Goal: Information Seeking & Learning: Learn about a topic

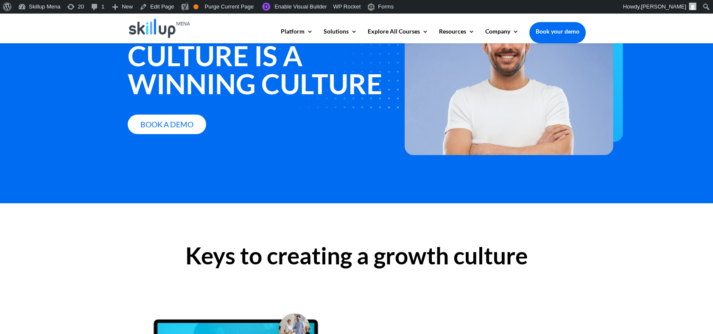
scroll to position [47, 0]
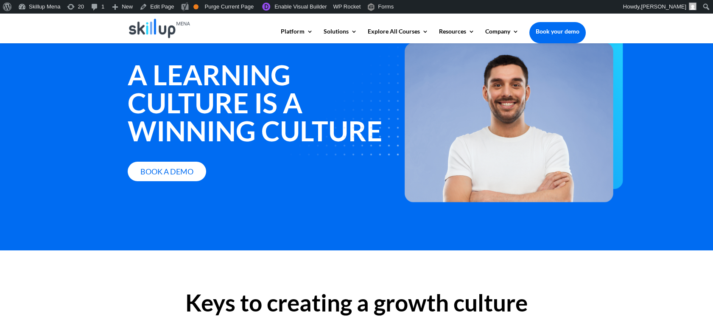
click at [227, 72] on strong "A learning culture is a winning culture" at bounding box center [255, 102] width 254 height 89
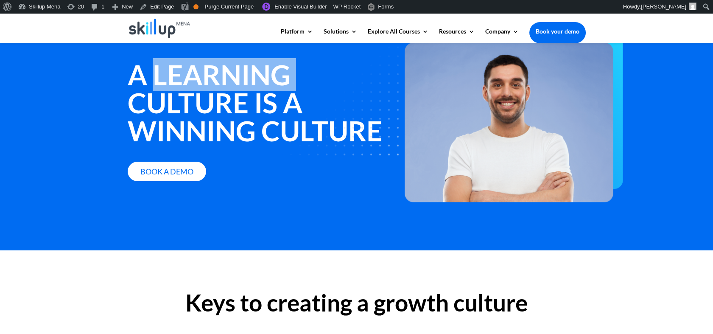
click at [224, 75] on strong "A learning culture is a winning culture" at bounding box center [255, 102] width 254 height 89
click at [216, 81] on strong "A learning culture is a winning culture" at bounding box center [255, 102] width 254 height 89
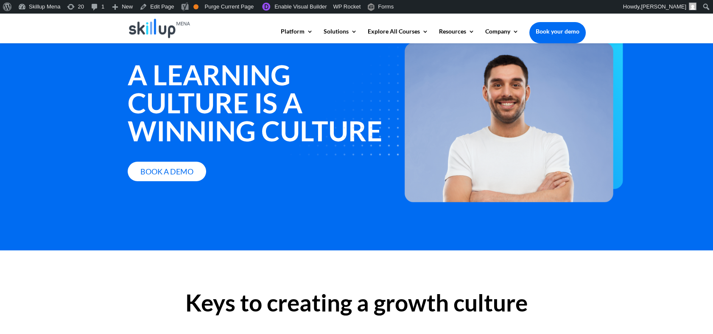
click at [150, 81] on strong "A learning culture is a winning culture" at bounding box center [255, 102] width 254 height 89
click at [170, 76] on strong "A learning culture is a winning culture" at bounding box center [255, 102] width 254 height 89
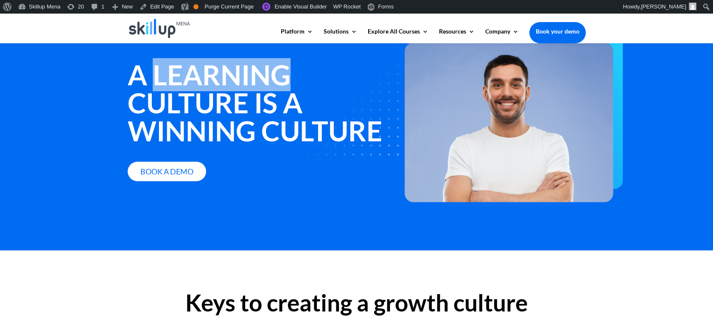
drag, startPoint x: 170, startPoint y: 76, endPoint x: 251, endPoint y: 87, distance: 82.6
click at [251, 87] on strong "A learning culture is a winning culture" at bounding box center [255, 102] width 254 height 89
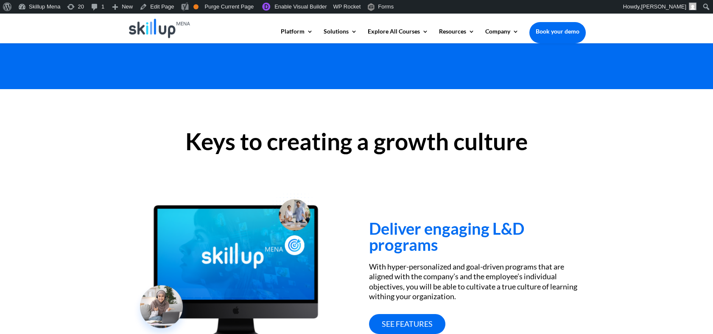
scroll to position [282, 0]
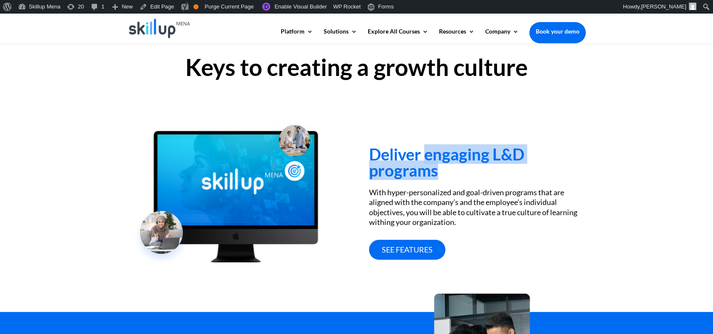
drag, startPoint x: 427, startPoint y: 154, endPoint x: 516, endPoint y: 177, distance: 92.4
click at [516, 177] on h3 "Deliver engaging L&D programs" at bounding box center [477, 164] width 216 height 36
drag, startPoint x: 516, startPoint y: 177, endPoint x: 495, endPoint y: 159, distance: 27.4
copy h3 "engaging L&D programs"
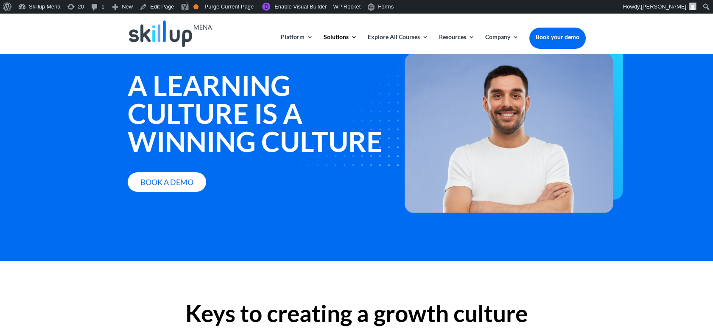
scroll to position [0, 0]
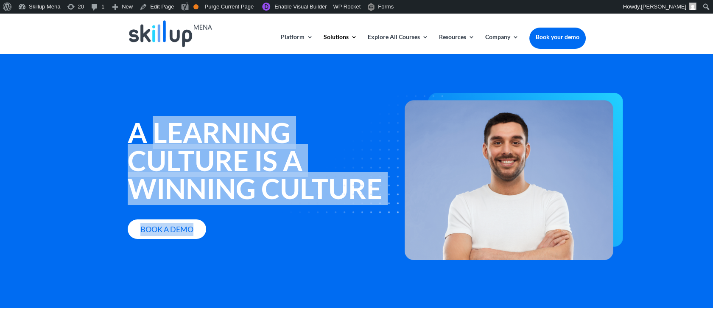
drag, startPoint x: 153, startPoint y: 129, endPoint x: 365, endPoint y: 193, distance: 221.5
click at [365, 193] on div "A learning culture is a winning culture Book a Demo" at bounding box center [357, 163] width 458 height 174
drag, startPoint x: 365, startPoint y: 193, endPoint x: 290, endPoint y: 165, distance: 80.0
drag, startPoint x: 290, startPoint y: 165, endPoint x: 165, endPoint y: 137, distance: 128.6
click at [181, 143] on strong "A learning culture is a winning culture" at bounding box center [255, 160] width 254 height 89
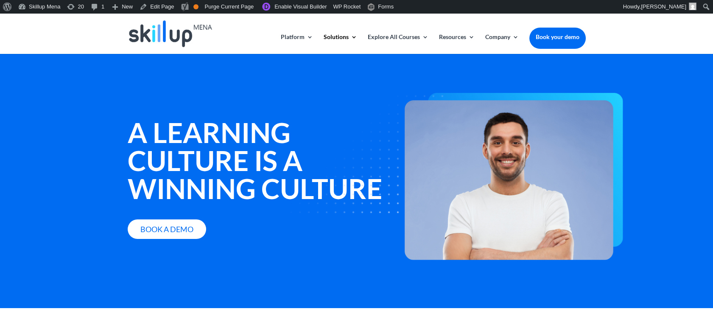
click at [140, 131] on strong "A learning culture is a winning culture" at bounding box center [255, 160] width 254 height 89
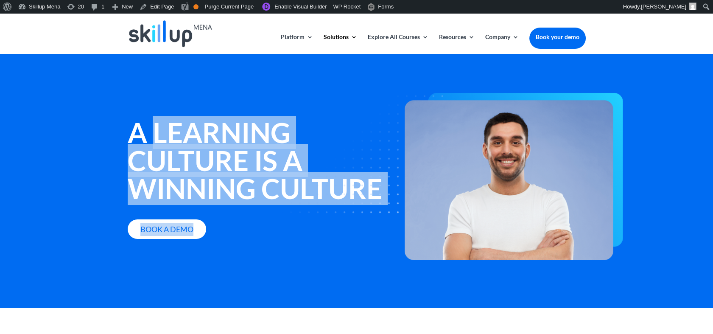
drag, startPoint x: 162, startPoint y: 128, endPoint x: 295, endPoint y: 142, distance: 134.3
click at [295, 142] on div "A learning culture is a winning culture Book a Demo" at bounding box center [357, 163] width 458 height 174
drag, startPoint x: 295, startPoint y: 142, endPoint x: 397, endPoint y: 198, distance: 116.1
click at [353, 195] on img at bounding box center [443, 176] width 360 height 167
click at [399, 193] on img at bounding box center [443, 176] width 360 height 167
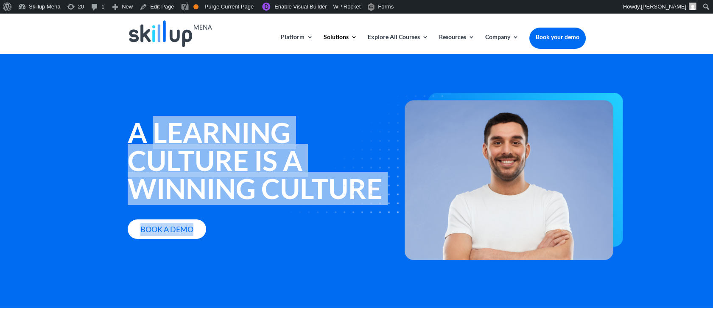
click at [384, 192] on img at bounding box center [443, 176] width 360 height 167
drag, startPoint x: 383, startPoint y: 187, endPoint x: 375, endPoint y: 183, distance: 9.1
click at [383, 187] on img at bounding box center [443, 176] width 360 height 167
click at [361, 176] on img at bounding box center [443, 176] width 360 height 167
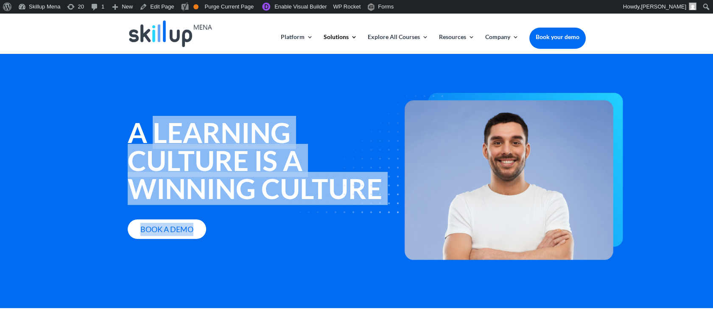
click at [361, 176] on img at bounding box center [443, 176] width 360 height 167
click at [189, 161] on strong "A learning culture is a winning culture" at bounding box center [255, 160] width 254 height 89
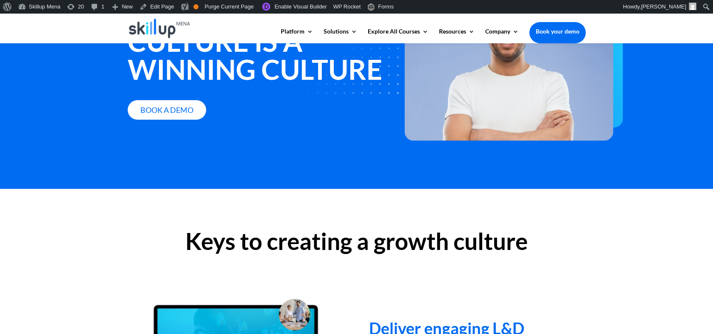
scroll to position [188, 0]
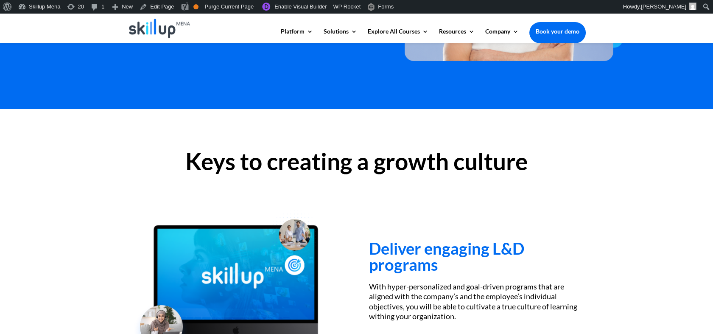
click at [300, 159] on h2 "Keys to creating a growth culture" at bounding box center [357, 164] width 458 height 28
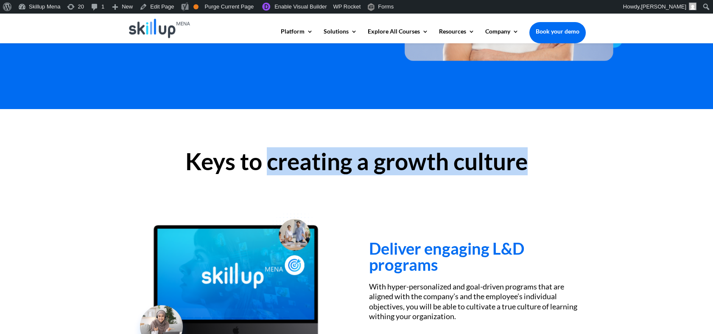
drag, startPoint x: 300, startPoint y: 159, endPoint x: 514, endPoint y: 152, distance: 213.9
click at [514, 152] on h2 "Keys to creating a growth culture" at bounding box center [357, 164] width 458 height 28
drag, startPoint x: 514, startPoint y: 152, endPoint x: 424, endPoint y: 158, distance: 89.7
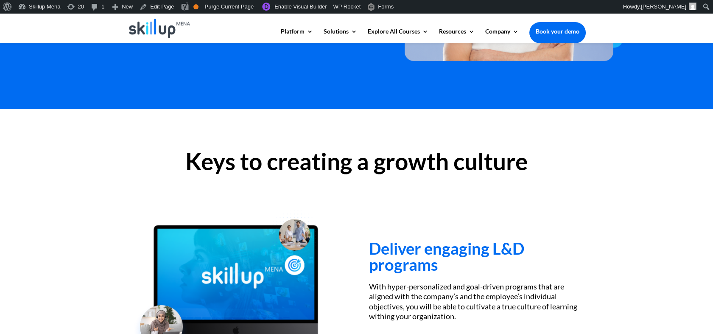
drag, startPoint x: 424, startPoint y: 158, endPoint x: 397, endPoint y: 190, distance: 41.8
click at [397, 190] on div "Deliver engaging L&D programs With hyper-personalized and goal-driven programs …" at bounding box center [357, 291] width 458 height 204
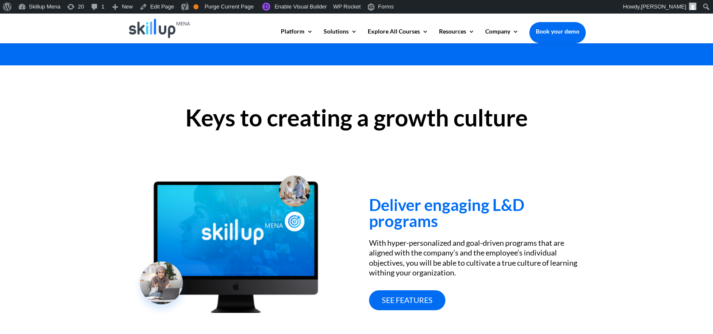
scroll to position [282, 0]
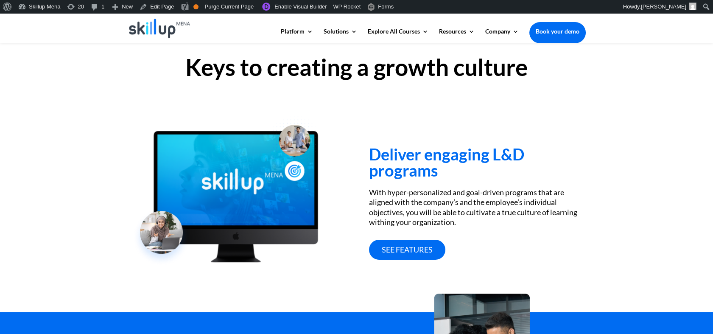
click at [421, 154] on h3 "Deliver engaging L&D programs" at bounding box center [477, 164] width 216 height 36
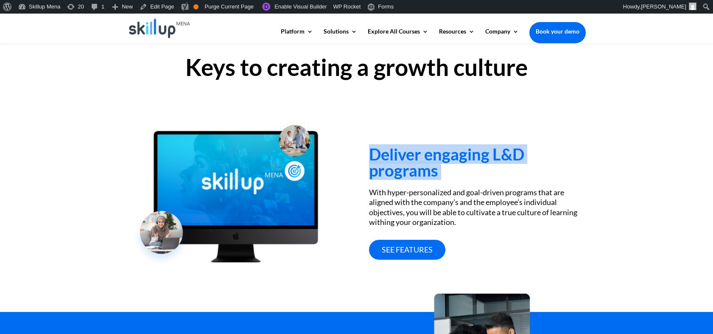
click at [421, 154] on h3 "Deliver engaging L&D programs" at bounding box center [477, 164] width 216 height 36
drag, startPoint x: 421, startPoint y: 154, endPoint x: 388, endPoint y: 159, distance: 32.7
copy div "Deliver engaging L&D programs"
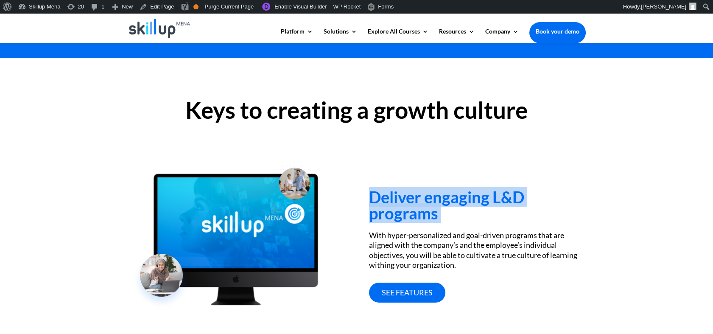
scroll to position [329, 0]
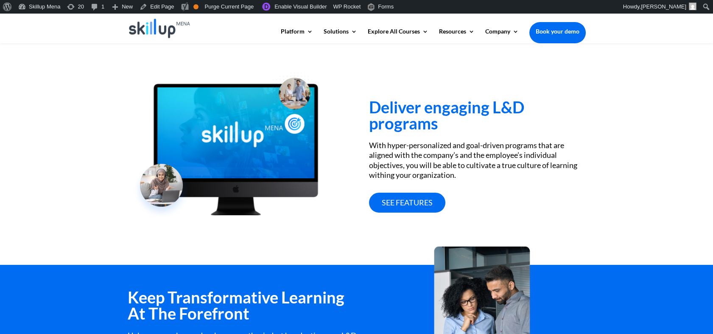
click at [397, 151] on div "With hyper-personalized and goal-driven programs that are aligned with the comp…" at bounding box center [477, 160] width 216 height 40
click at [414, 148] on div "With hyper-personalized and goal-driven programs that are aligned with the comp…" at bounding box center [477, 160] width 216 height 40
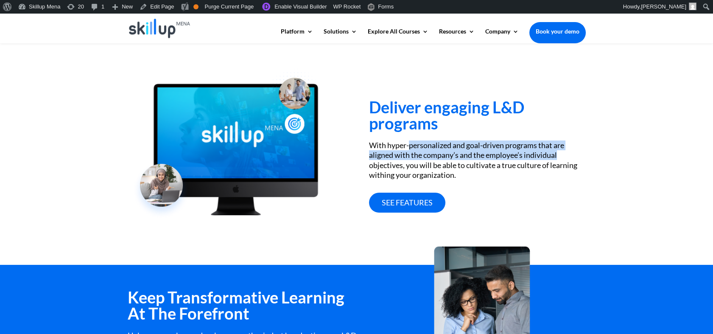
drag, startPoint x: 414, startPoint y: 148, endPoint x: 522, endPoint y: 156, distance: 108.9
click at [522, 156] on div "With hyper-personalized and goal-driven programs that are aligned with the comp…" at bounding box center [477, 160] width 216 height 40
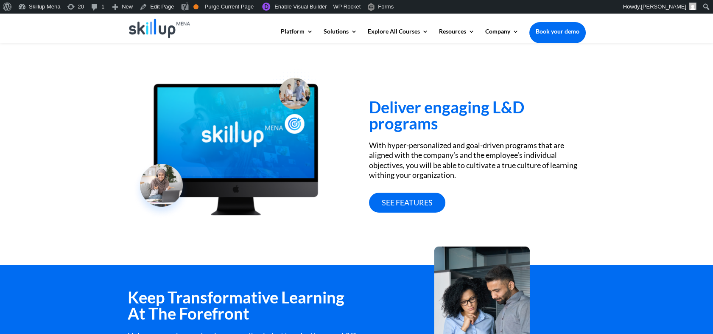
drag, startPoint x: 522, startPoint y: 156, endPoint x: 359, endPoint y: 166, distance: 163.6
click at [359, 166] on div "Deliver engaging L&D programs With hyper-personalized and goal-driven programs …" at bounding box center [357, 149] width 458 height 204
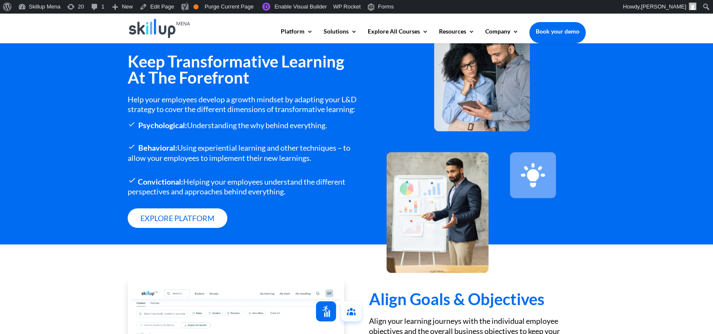
scroll to position [518, 0]
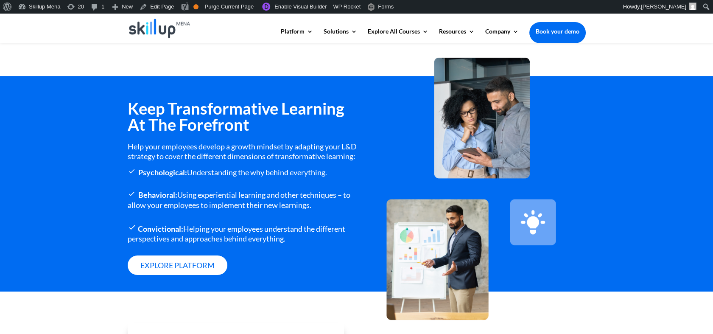
click at [194, 115] on h3 "Keep Transformative Learning At The Forefront" at bounding box center [242, 118] width 229 height 36
click at [213, 126] on h3 "Keep Transformative Learning At The Forefront" at bounding box center [242, 118] width 229 height 36
click at [193, 105] on h3 "Keep Transformative Learning At The Forefront" at bounding box center [242, 118] width 229 height 36
click at [193, 107] on h3 "Keep Transformative Learning At The Forefront" at bounding box center [242, 118] width 229 height 36
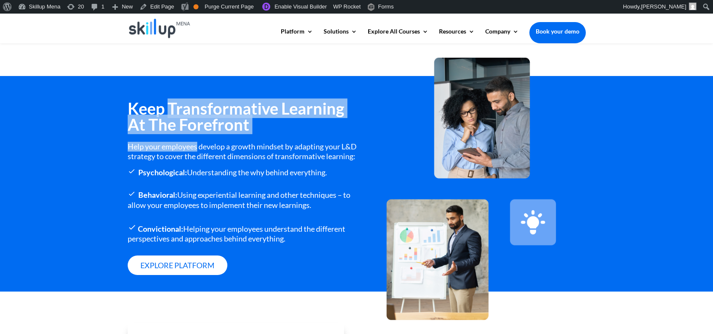
drag, startPoint x: 193, startPoint y: 107, endPoint x: 201, endPoint y: 126, distance: 20.7
click at [201, 126] on h3 "Keep Transformative Learning At The Forefront" at bounding box center [242, 118] width 229 height 36
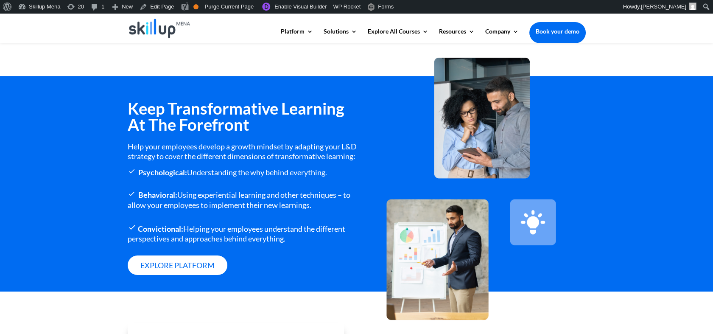
click at [212, 154] on div "Help your employees develop a growth mindset by adapting your L&D strategy to c…" at bounding box center [242, 152] width 229 height 20
click at [185, 148] on div "Help your employees develop a growth mindset by adapting your L&D strategy to c…" at bounding box center [242, 152] width 229 height 20
drag, startPoint x: 185, startPoint y: 148, endPoint x: 222, endPoint y: 148, distance: 36.9
click at [222, 148] on div "Help your employees develop a growth mindset by adapting your L&D strategy to c…" at bounding box center [242, 152] width 229 height 20
drag, startPoint x: 222, startPoint y: 148, endPoint x: 174, endPoint y: 148, distance: 47.9
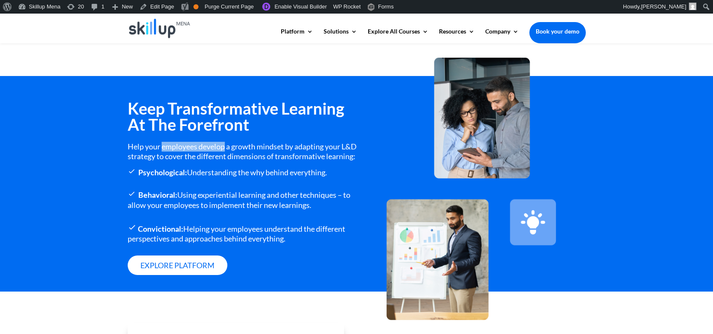
click at [174, 148] on div "Help your employees develop a growth mindset by adapting your L&D strategy to c…" at bounding box center [242, 152] width 229 height 20
click at [175, 148] on div "Help your employees develop a growth mindset by adapting your L&D strategy to c…" at bounding box center [242, 152] width 229 height 20
click at [171, 148] on div "Help your employees develop a growth mindset by adapting your L&D strategy to c…" at bounding box center [242, 152] width 229 height 20
drag, startPoint x: 171, startPoint y: 148, endPoint x: 228, endPoint y: 146, distance: 56.4
click at [228, 146] on div "Help your employees develop a growth mindset by adapting your L&D strategy to c…" at bounding box center [242, 152] width 229 height 20
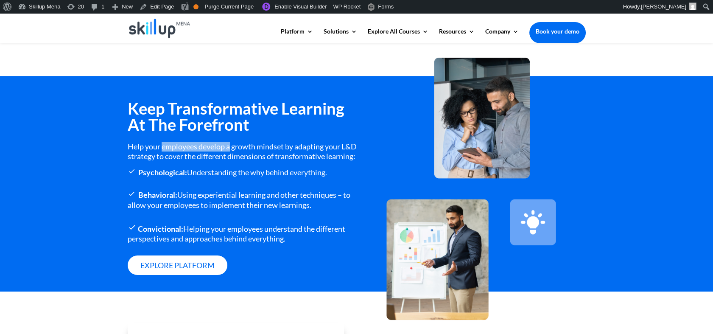
drag, startPoint x: 228, startPoint y: 146, endPoint x: 215, endPoint y: 148, distance: 13.2
copy div "employees develop a"
click at [174, 149] on div "Help your employees develop a growth mindset by adapting your L&D strategy to c…" at bounding box center [242, 152] width 229 height 20
click at [173, 144] on div "Help your employees develop a growth mindset by adapting your L&D strategy to c…" at bounding box center [242, 152] width 229 height 20
drag, startPoint x: 173, startPoint y: 144, endPoint x: 207, endPoint y: 148, distance: 34.6
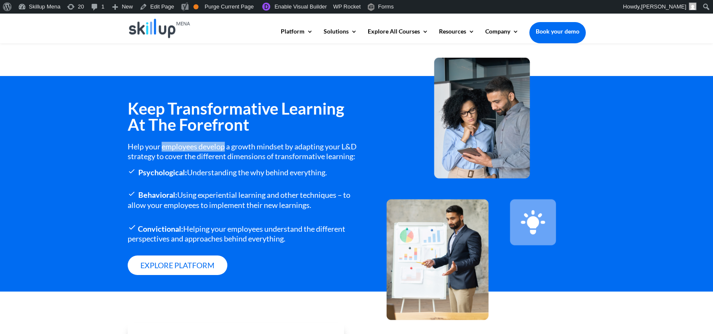
click at [207, 148] on div "Help your employees develop a growth mindset by adapting your L&D strategy to c…" at bounding box center [242, 152] width 229 height 20
drag, startPoint x: 206, startPoint y: 148, endPoint x: 119, endPoint y: 154, distance: 86.7
click at [106, 150] on div "Keep Transformative Learning At The Forefront Help your employees develop a gro…" at bounding box center [356, 183] width 713 height 215
click at [145, 152] on div "Help your employees develop a growth mindset by adapting your L&D strategy to c…" at bounding box center [242, 152] width 229 height 20
click at [123, 158] on div "Keep Transformative Learning At The Forefront Help your employees develop a gro…" at bounding box center [356, 183] width 713 height 215
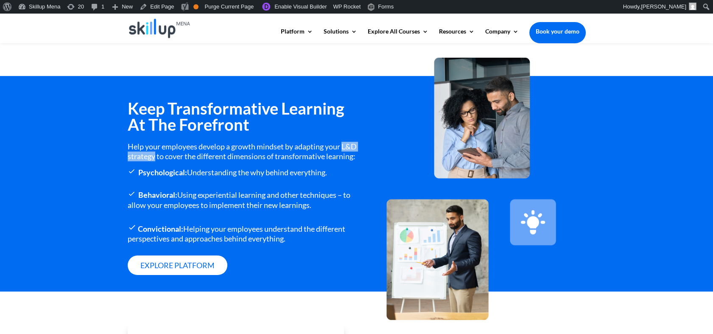
drag, startPoint x: 123, startPoint y: 158, endPoint x: 157, endPoint y: 156, distance: 34.8
click at [157, 156] on div "Keep Transformative Learning At The Forefront Help your employees develop a gro…" at bounding box center [356, 183] width 713 height 215
click at [132, 159] on div "Help your employees develop a growth mindset by adapting your L&D strategy to c…" at bounding box center [242, 152] width 229 height 20
drag, startPoint x: 132, startPoint y: 159, endPoint x: 165, endPoint y: 159, distance: 32.7
click at [165, 159] on div "Help your employees develop a growth mindset by adapting your L&D strategy to c…" at bounding box center [242, 152] width 229 height 20
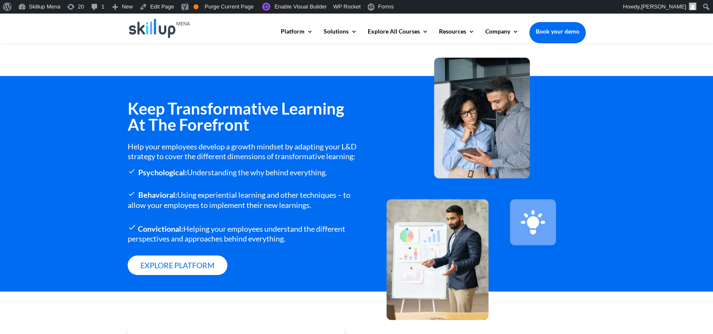
drag, startPoint x: 165, startPoint y: 159, endPoint x: 131, endPoint y: 152, distance: 35.1
click at [131, 152] on div "Keep Transformative Learning At The Forefront Help your employees develop a gro…" at bounding box center [356, 183] width 713 height 215
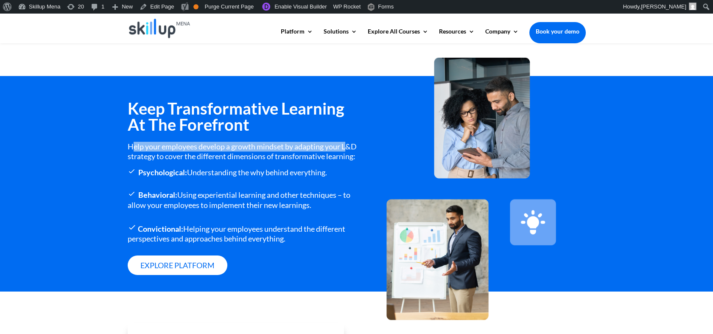
click at [131, 152] on div "Help your employees develop a growth mindset by adapting your L&D strategy to c…" at bounding box center [242, 152] width 229 height 20
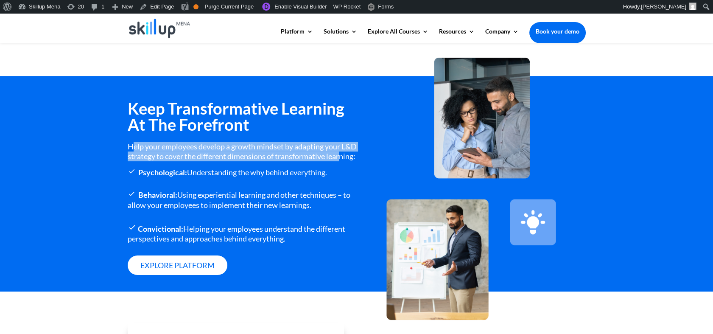
drag, startPoint x: 131, startPoint y: 152, endPoint x: 141, endPoint y: 164, distance: 16.0
click at [141, 162] on div "Help your employees develop a growth mindset by adapting your L&D strategy to c…" at bounding box center [242, 152] width 229 height 20
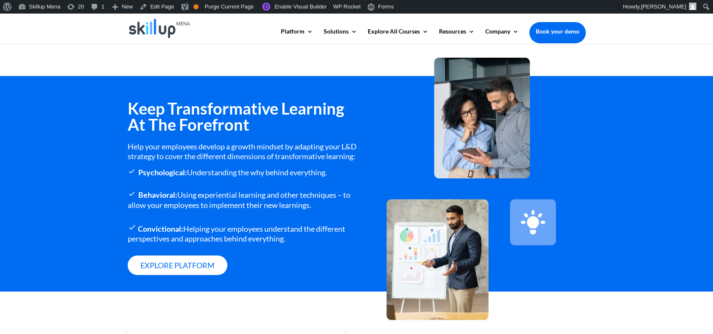
click at [120, 151] on div "Keep Transformative Learning At The Forefront Help your employees develop a gro…" at bounding box center [356, 183] width 713 height 215
click at [134, 159] on div "Help your employees develop a growth mindset by adapting your L&D strategy to c…" at bounding box center [242, 152] width 229 height 20
drag, startPoint x: 134, startPoint y: 159, endPoint x: 170, endPoint y: 159, distance: 35.2
click at [170, 159] on div "Help your employees develop a growth mindset by adapting your L&D strategy to c…" at bounding box center [242, 152] width 229 height 20
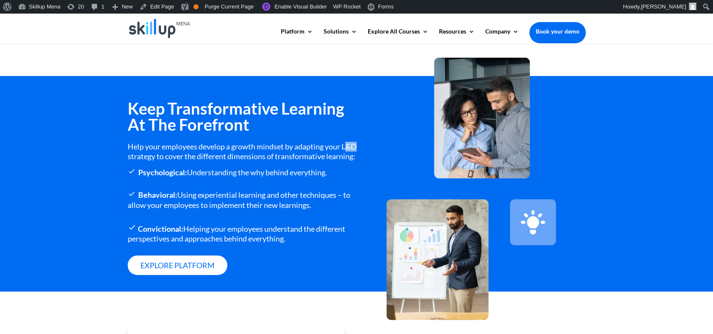
drag, startPoint x: 170, startPoint y: 159, endPoint x: 126, endPoint y: 157, distance: 43.3
click at [126, 157] on div "Keep Transformative Learning At The Forefront Help your employees develop a gro…" at bounding box center [356, 183] width 713 height 215
click at [155, 162] on div "Help your employees develop a growth mindset by adapting your L&D strategy to c…" at bounding box center [242, 152] width 229 height 20
click at [128, 152] on div "Help your employees develop a growth mindset by adapting your L&D strategy to c…" at bounding box center [242, 152] width 229 height 20
drag, startPoint x: 121, startPoint y: 155, endPoint x: 172, endPoint y: 158, distance: 51.0
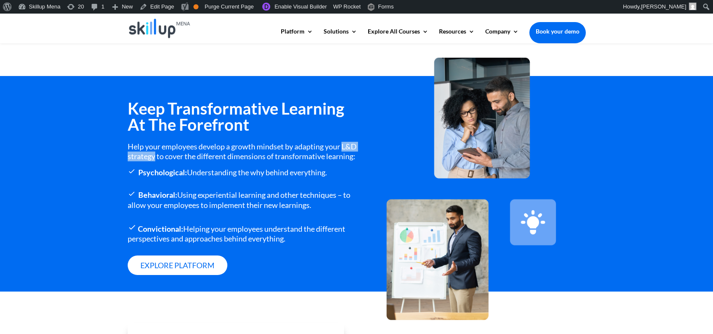
click at [172, 158] on div "Keep Transformative Learning At The Forefront Help your employees develop a gro…" at bounding box center [356, 183] width 713 height 215
copy div "L&D strategy"
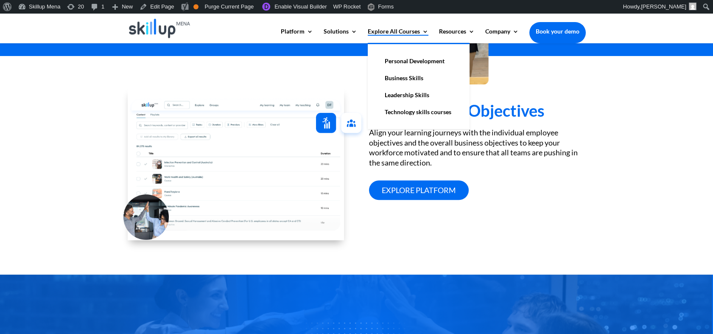
scroll to position [471, 0]
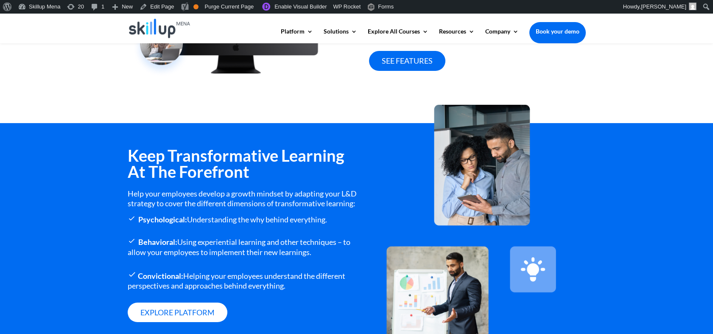
click at [184, 159] on h3 "Keep Transformative Learning At The Forefront" at bounding box center [242, 165] width 229 height 36
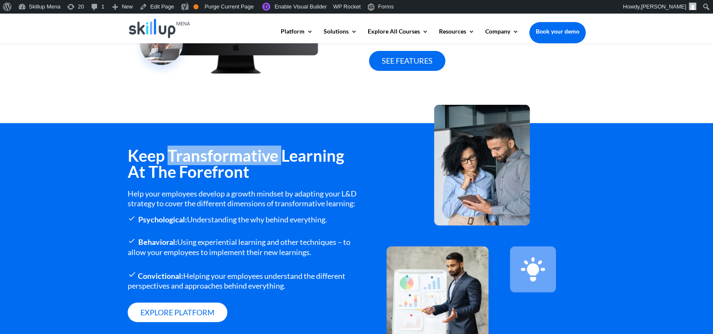
click at [184, 159] on h3 "Keep Transformative Learning At The Forefront" at bounding box center [242, 165] width 229 height 36
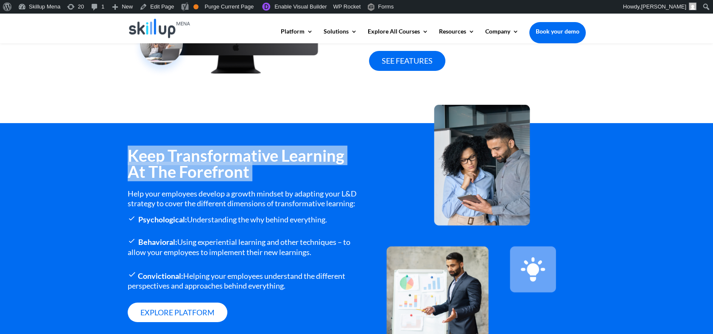
click at [184, 159] on h3 "Keep Transformative Learning At The Forefront" at bounding box center [242, 165] width 229 height 36
copy div "Keep Transformative Learning At The Forefront"
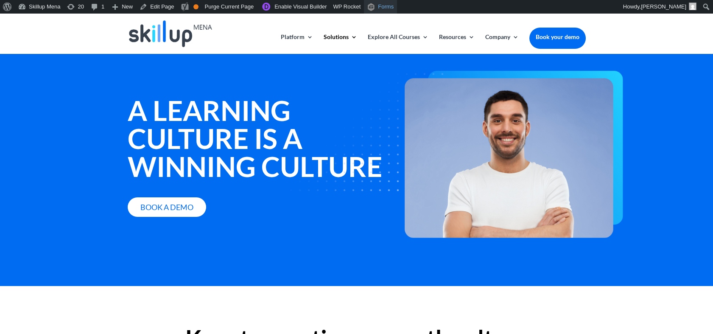
scroll to position [0, 0]
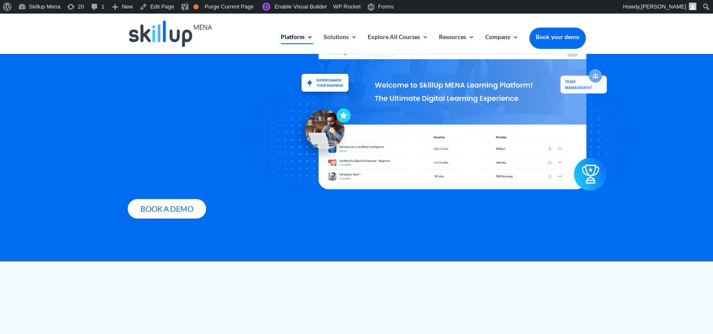
scroll to position [1037, 0]
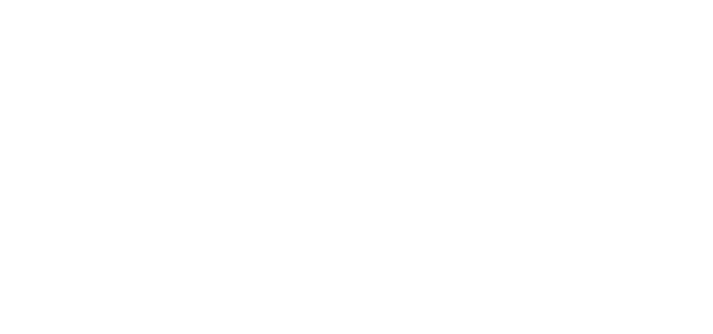
drag, startPoint x: 701, startPoint y: 56, endPoint x: 687, endPoint y: 52, distance: 14.1
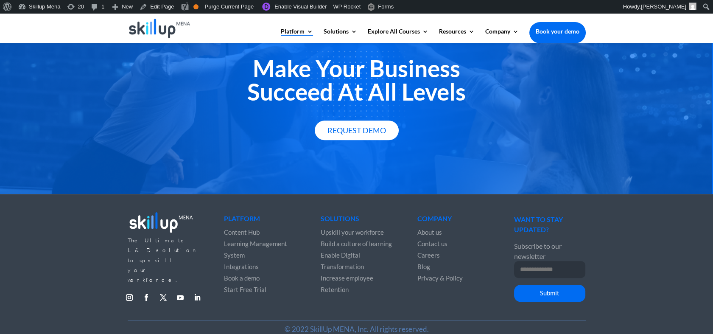
scroll to position [1482, 0]
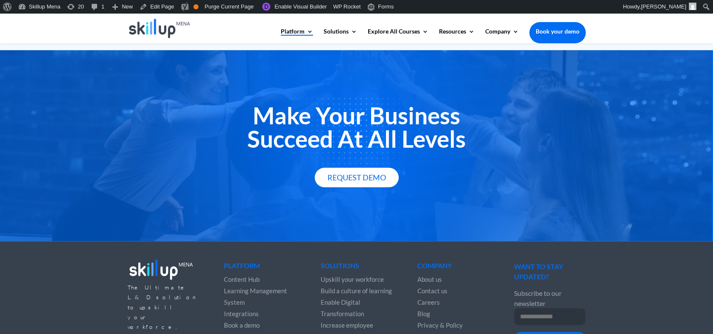
click at [339, 115] on h2 "Make Your Business Succeed At All Levels" at bounding box center [357, 129] width 458 height 51
click at [335, 115] on h2 "Make Your Business Succeed At All Levels" at bounding box center [357, 129] width 458 height 51
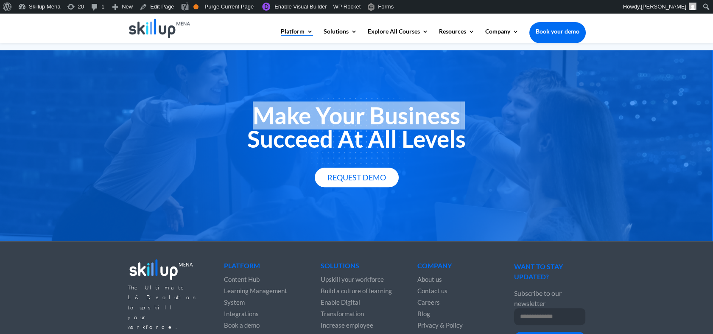
click at [335, 115] on h2 "Make Your Business Succeed At All Levels" at bounding box center [357, 129] width 458 height 51
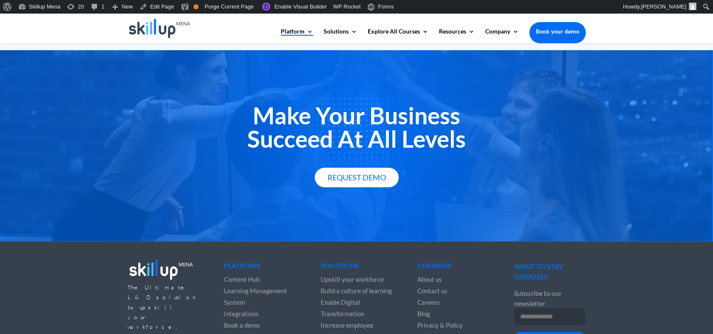
drag, startPoint x: 335, startPoint y: 115, endPoint x: 376, endPoint y: 126, distance: 42.4
click at [377, 126] on h2 "Make Your Business Succeed At All Levels" at bounding box center [357, 129] width 458 height 51
click at [376, 126] on h2 "Make Your Business Succeed At All Levels" at bounding box center [357, 129] width 458 height 51
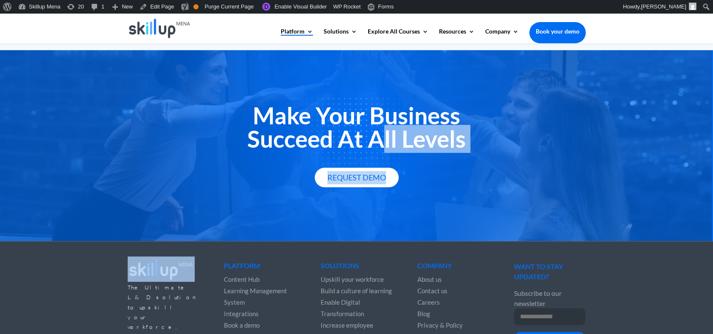
drag, startPoint x: 376, startPoint y: 126, endPoint x: 431, endPoint y: 159, distance: 64.5
click at [431, 159] on div "Make Your Business Succeed At All Levels Request Demo" at bounding box center [357, 145] width 458 height 83
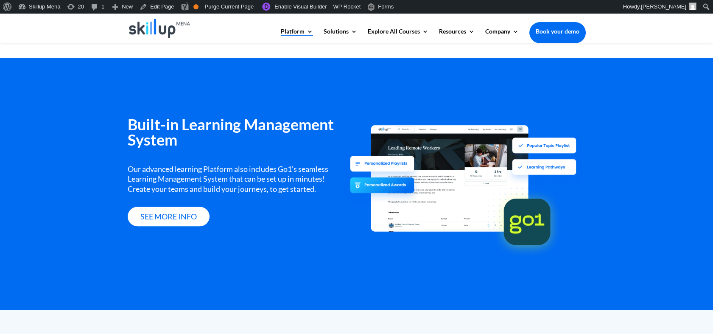
scroll to position [975, 0]
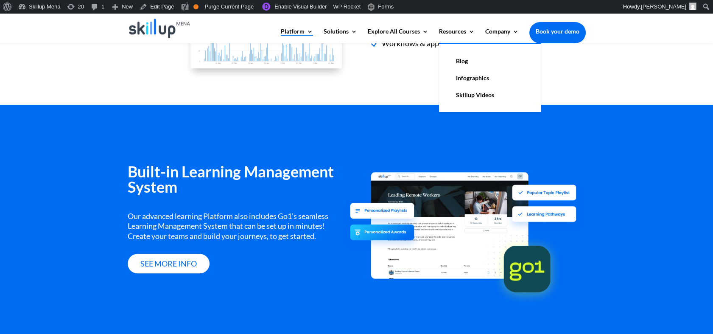
click at [453, 58] on link "Blog" at bounding box center [489, 61] width 85 height 17
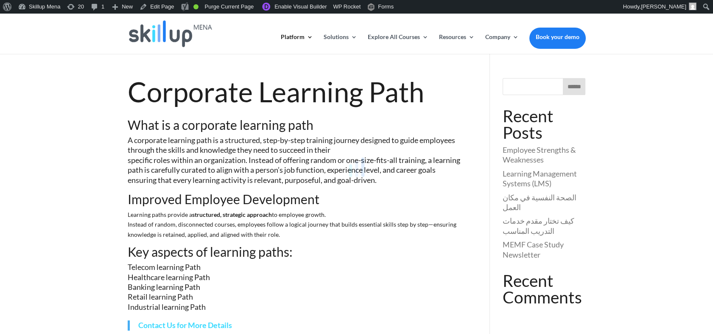
click at [292, 100] on icon at bounding box center [356, 167] width 148 height 148
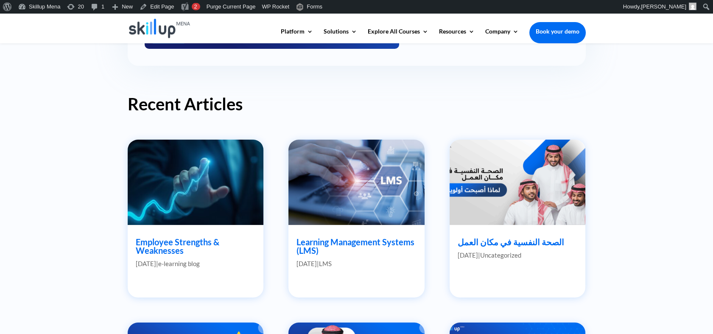
scroll to position [329, 0]
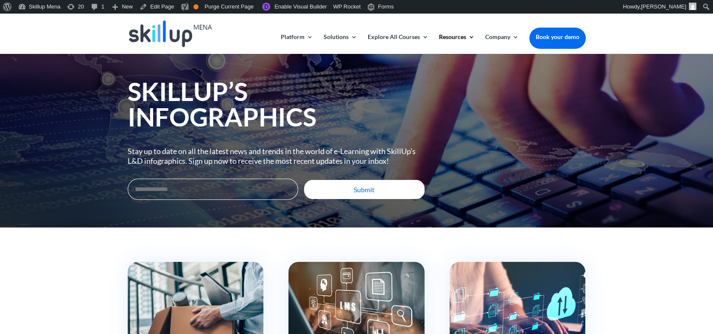
click at [169, 106] on h1 "SkillUp’s Infographics" at bounding box center [276, 105] width 297 height 55
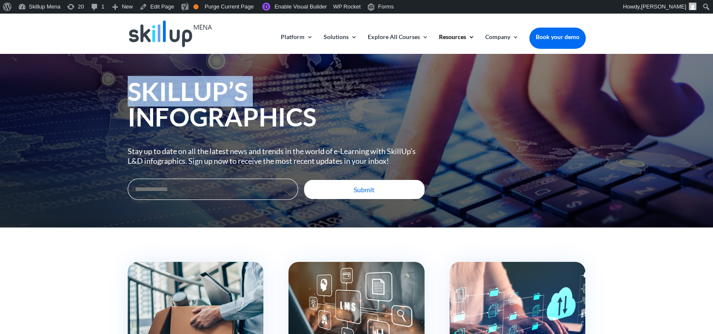
click at [169, 106] on h1 "SkillUp’s Infographics" at bounding box center [276, 105] width 297 height 55
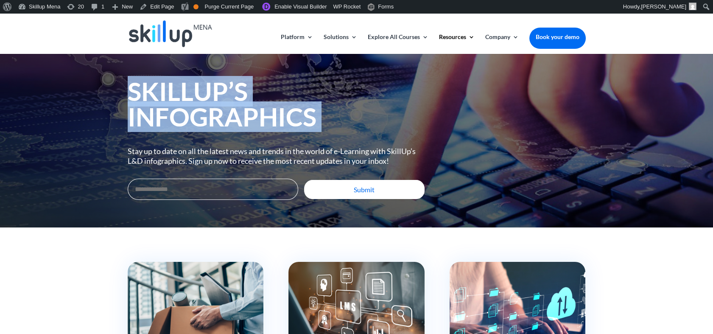
click at [169, 106] on h1 "SkillUp’s Infographics" at bounding box center [276, 105] width 297 height 55
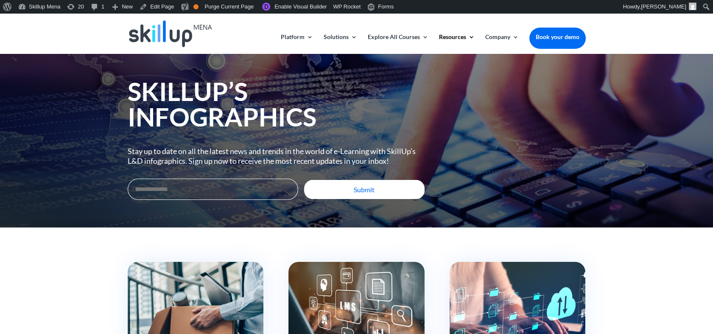
drag, startPoint x: 169, startPoint y: 106, endPoint x: 156, endPoint y: 150, distance: 45.1
click at [156, 150] on p "Stay up to date on all the latest news and trends in the world of e-Learning wi…" at bounding box center [276, 156] width 297 height 20
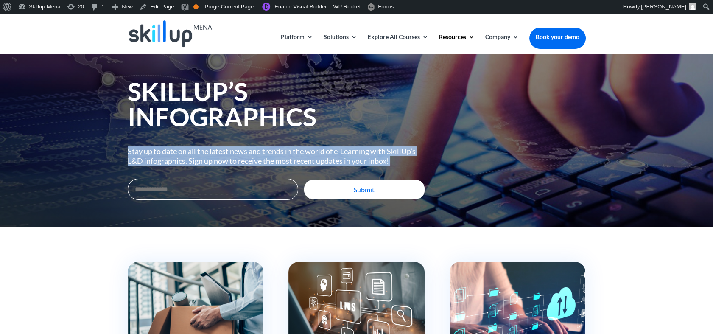
click at [156, 150] on p "Stay up to date on all the latest news and trends in the world of e-Learning wi…" at bounding box center [276, 156] width 297 height 20
copy div "Stay up to date on all the latest news and trends in the world of e-Learning wi…"
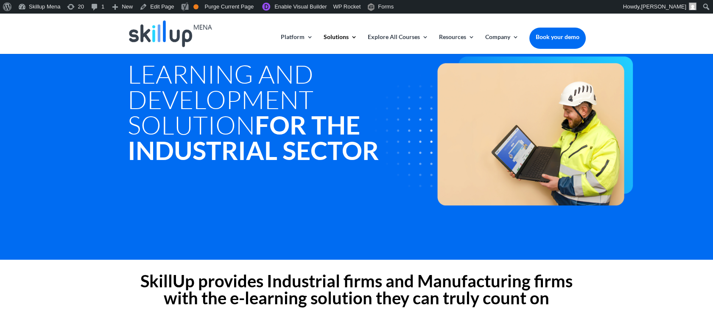
scroll to position [188, 0]
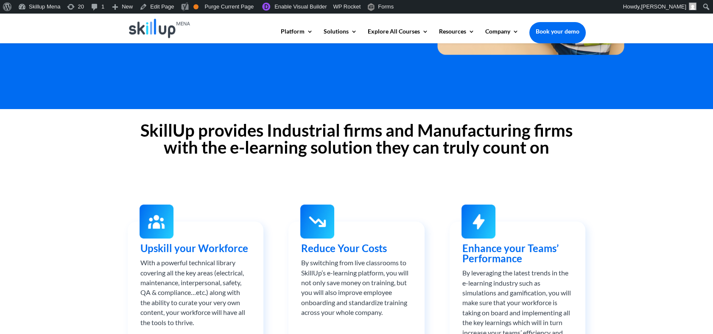
click at [181, 129] on h2 "SkillUp provides Industrial firms and Manufacturing firms with the e-learning s…" at bounding box center [357, 141] width 458 height 38
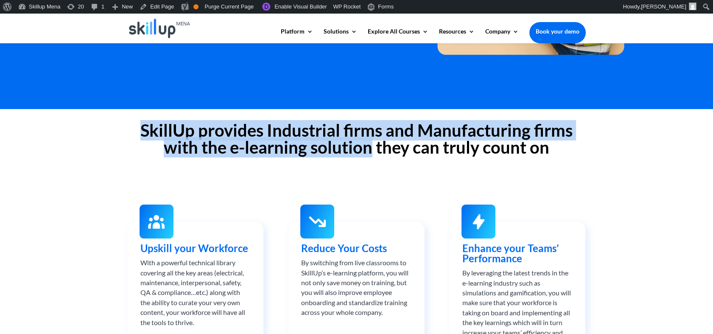
drag, startPoint x: 181, startPoint y: 129, endPoint x: 354, endPoint y: 165, distance: 176.4
click at [354, 165] on div "SkillUp provides Industrial firms and Manufacturing firms with the e-learning s…" at bounding box center [357, 140] width 458 height 61
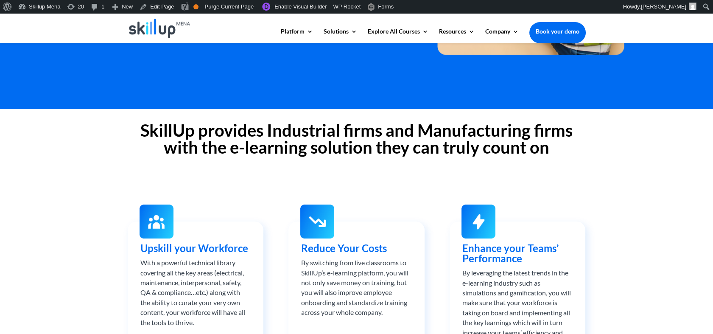
click at [435, 167] on div "SkillUp provides Industrial firms and Manufacturing firms with the e-learning s…" at bounding box center [357, 140] width 458 height 61
click at [324, 138] on h2 "SkillUp provides Industrial firms and Manufacturing firms with the e-learning s…" at bounding box center [357, 141] width 458 height 38
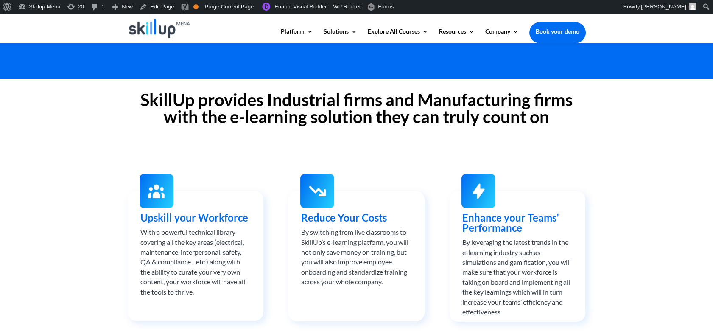
scroll to position [235, 0]
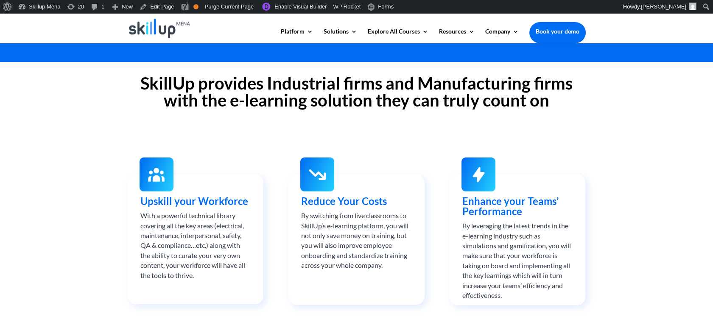
click at [188, 202] on span "Upskill your Workforce" at bounding box center [194, 201] width 108 height 12
click at [172, 201] on span "Upskill your Workforce" at bounding box center [194, 201] width 108 height 12
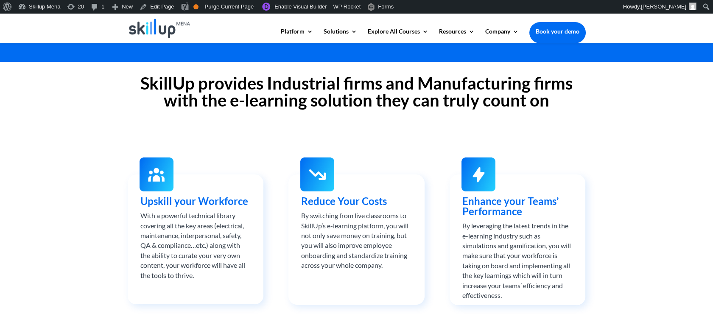
click at [162, 200] on span "Upskill your Workforce" at bounding box center [194, 201] width 108 height 12
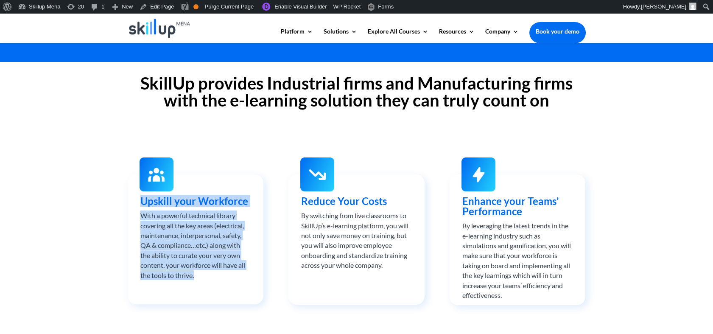
drag, startPoint x: 162, startPoint y: 200, endPoint x: 210, endPoint y: 278, distance: 91.8
click at [210, 278] on div "Upskill your Workforce With a powerful technical library covering all the key a…" at bounding box center [195, 238] width 110 height 84
copy div "Upskill your Workforce With a powerful technical library covering all the key a…"
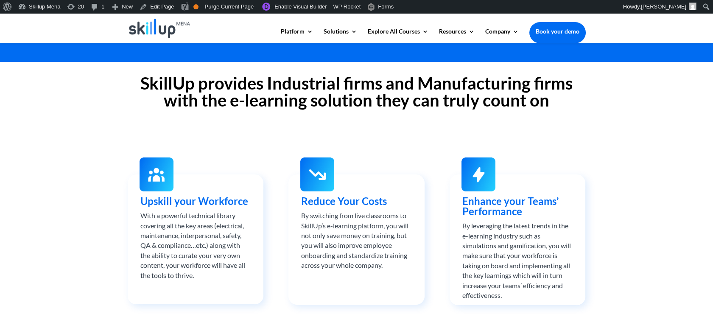
click at [324, 98] on h2 "SkillUp provides Industrial firms and Manufacturing firms with the e-learning s…" at bounding box center [357, 94] width 458 height 38
click at [224, 89] on h2 "SkillUp provides Industrial firms and Manufacturing firms with the e-learning s…" at bounding box center [357, 94] width 458 height 38
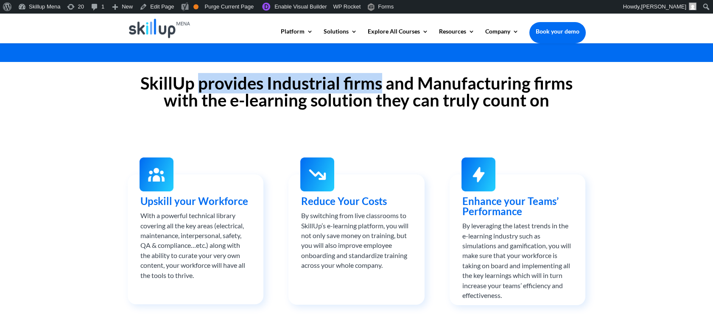
drag, startPoint x: 224, startPoint y: 89, endPoint x: 368, endPoint y: 90, distance: 144.2
click at [368, 90] on h2 "SkillUp provides Industrial firms and Manufacturing firms with the e-learning s…" at bounding box center [357, 94] width 458 height 38
drag, startPoint x: 368, startPoint y: 90, endPoint x: 241, endPoint y: 67, distance: 129.2
click at [241, 67] on div "SkillUp provides Industrial firms and Manufacturing firms with the e-learning s…" at bounding box center [357, 93] width 458 height 61
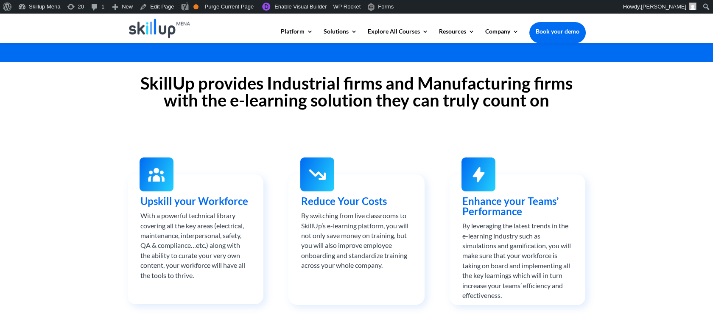
click at [184, 78] on h2 "SkillUp provides Industrial firms and Manufacturing firms with the e-learning s…" at bounding box center [357, 94] width 458 height 38
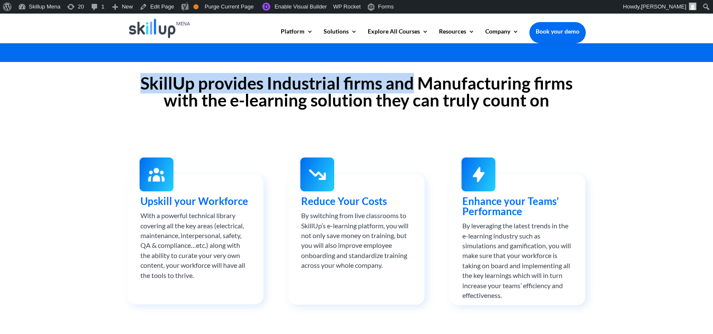
drag, startPoint x: 184, startPoint y: 78, endPoint x: 396, endPoint y: 81, distance: 212.0
click at [396, 81] on h2 "SkillUp provides Industrial firms and Manufacturing firms with the e-learning s…" at bounding box center [357, 94] width 458 height 38
drag, startPoint x: 396, startPoint y: 81, endPoint x: 322, endPoint y: 85, distance: 73.9
click at [329, 84] on h2 "SkillUp provides Industrial firms and Manufacturing firms with the e-learning s…" at bounding box center [357, 94] width 458 height 38
click at [299, 83] on h2 "SkillUp provides Industrial firms and Manufacturing firms with the e-learning s…" at bounding box center [357, 94] width 458 height 38
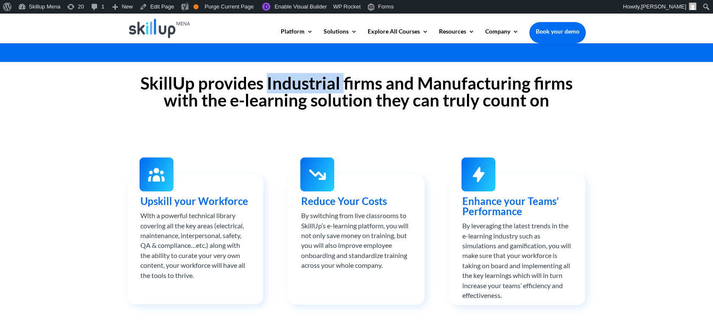
click at [299, 83] on h2 "SkillUp provides Industrial firms and Manufacturing firms with the e-learning s…" at bounding box center [357, 94] width 458 height 38
drag, startPoint x: 299, startPoint y: 83, endPoint x: 239, endPoint y: 75, distance: 60.7
click at [239, 75] on h2 "SkillUp provides Industrial firms and Manufacturing firms with the e-learning s…" at bounding box center [357, 94] width 458 height 38
drag, startPoint x: 239, startPoint y: 75, endPoint x: 349, endPoint y: 91, distance: 111.0
click at [366, 81] on h2 "SkillUp provides Industrial firms and Manufacturing firms with the e-learning s…" at bounding box center [357, 94] width 458 height 38
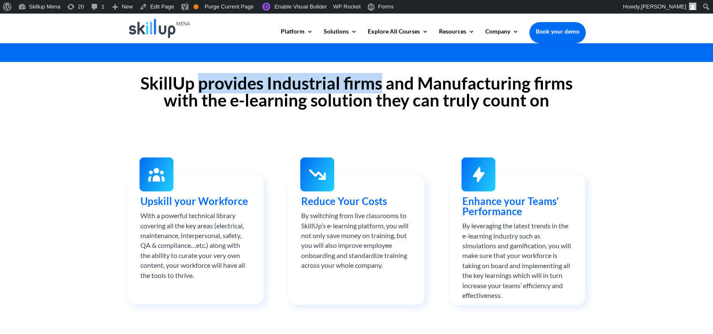
copy h2 "provides Industrial firms"
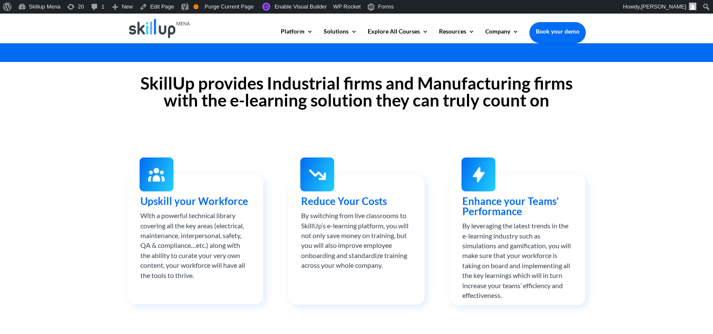
click at [280, 94] on h2 "SkillUp provides Industrial firms and Manufacturing firms with the e-learning s…" at bounding box center [357, 94] width 458 height 38
click at [282, 84] on h2 "SkillUp provides Industrial firms and Manufacturing firms with the e-learning s…" at bounding box center [357, 94] width 458 height 38
drag, startPoint x: 282, startPoint y: 84, endPoint x: 334, endPoint y: 84, distance: 52.2
click at [334, 84] on h2 "SkillUp provides Industrial firms and Manufacturing firms with the e-learning s…" at bounding box center [357, 94] width 458 height 38
click at [193, 89] on h2 "SkillUp provides Industrial firms and Manufacturing firms with the e-learning s…" at bounding box center [357, 94] width 458 height 38
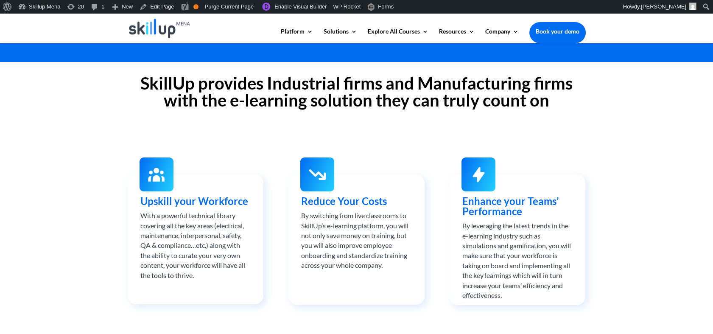
click at [278, 89] on h2 "SkillUp provides Industrial firms and Manufacturing firms with the e-learning s…" at bounding box center [357, 94] width 458 height 38
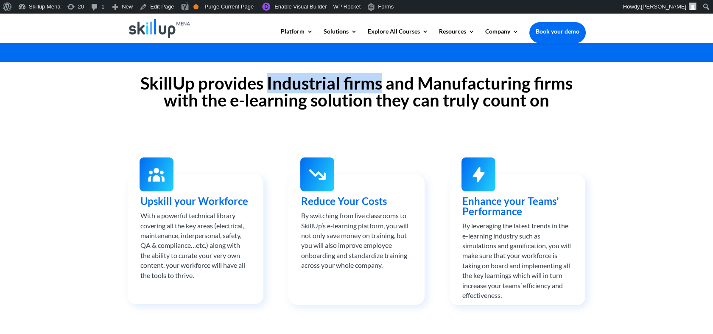
drag, startPoint x: 278, startPoint y: 89, endPoint x: 361, endPoint y: 89, distance: 82.7
click at [361, 89] on h2 "SkillUp provides Industrial firms and Manufacturing firms with the e-learning s…" at bounding box center [357, 94] width 458 height 38
click at [355, 90] on h2 "SkillUp provides Industrial firms and Manufacturing firms with the e-learning s…" at bounding box center [357, 94] width 458 height 38
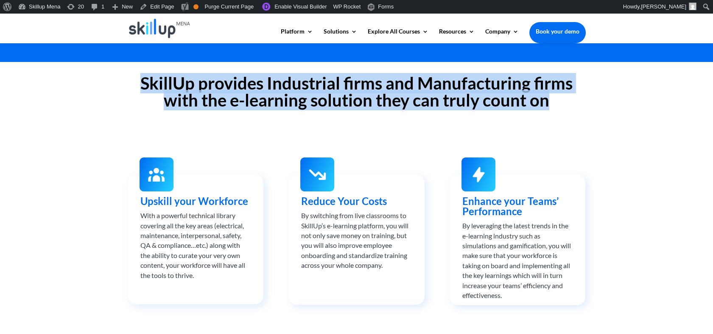
drag, startPoint x: 355, startPoint y: 90, endPoint x: 357, endPoint y: 80, distance: 10.3
click at [355, 90] on h2 "SkillUp provides Industrial firms and Manufacturing firms with the e-learning s…" at bounding box center [357, 94] width 458 height 38
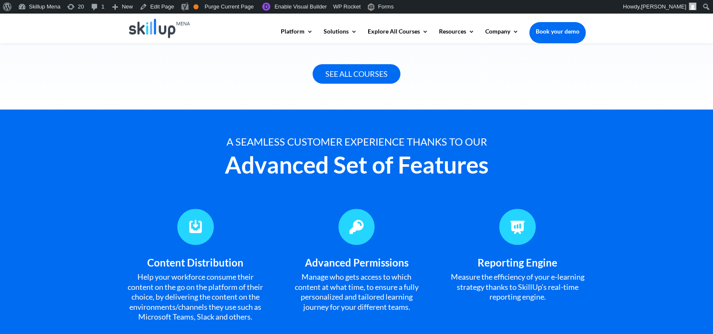
scroll to position [612, 0]
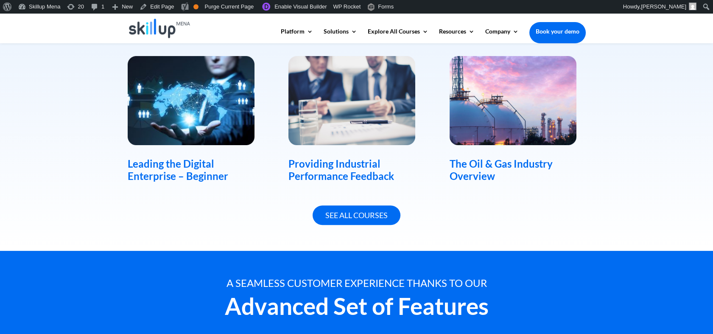
click at [489, 166] on div "The Oil & Gas Industry Overview" at bounding box center [517, 170] width 136 height 25
drag, startPoint x: 489, startPoint y: 166, endPoint x: 489, endPoint y: 171, distance: 5.1
click at [489, 171] on div "The Oil & Gas Industry Overview" at bounding box center [517, 170] width 136 height 25
drag, startPoint x: 489, startPoint y: 171, endPoint x: 453, endPoint y: 172, distance: 35.6
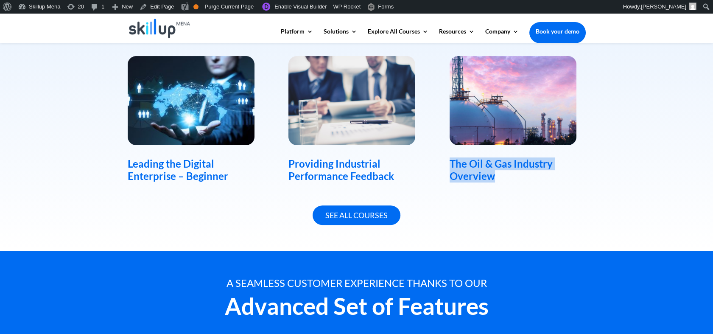
click at [453, 172] on div "The Oil & Gas Industry Overview" at bounding box center [517, 170] width 136 height 25
click at [354, 162] on div "Providing Industrial Performance Feedback" at bounding box center [356, 170] width 136 height 25
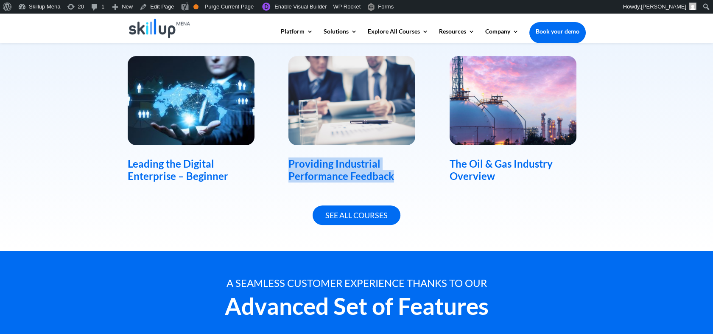
click at [354, 162] on div "Providing Industrial Performance Feedback" at bounding box center [356, 170] width 136 height 25
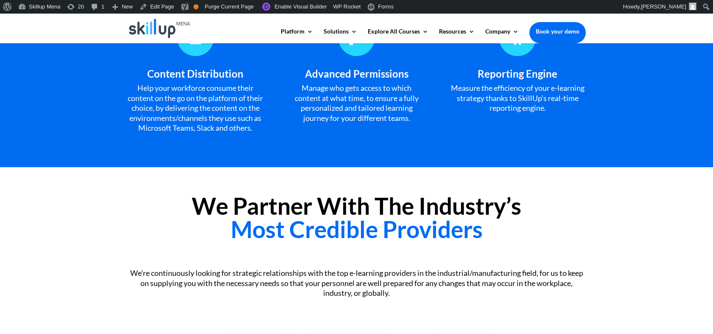
scroll to position [989, 0]
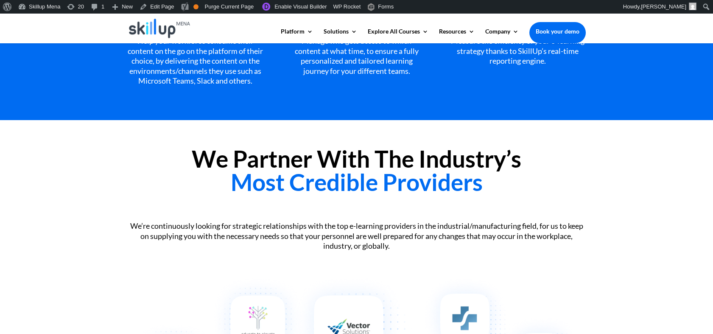
click at [350, 196] on span "Most Credible Providers" at bounding box center [357, 182] width 252 height 28
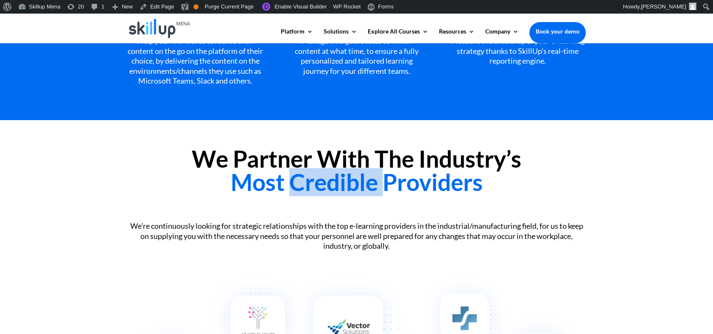
click at [350, 196] on span "Most Credible Providers" at bounding box center [357, 182] width 252 height 28
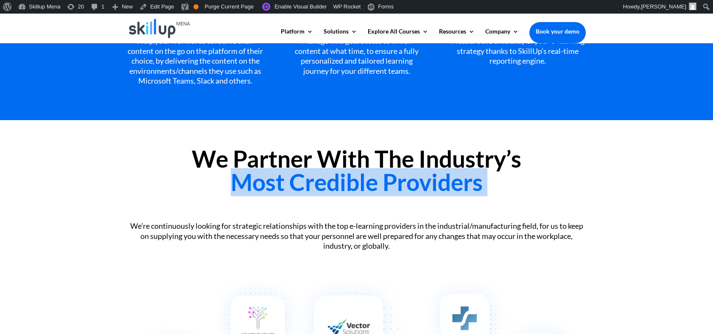
drag, startPoint x: 350, startPoint y: 199, endPoint x: 353, endPoint y: 181, distance: 18.5
click at [353, 181] on span "Most Credible Providers" at bounding box center [357, 182] width 252 height 28
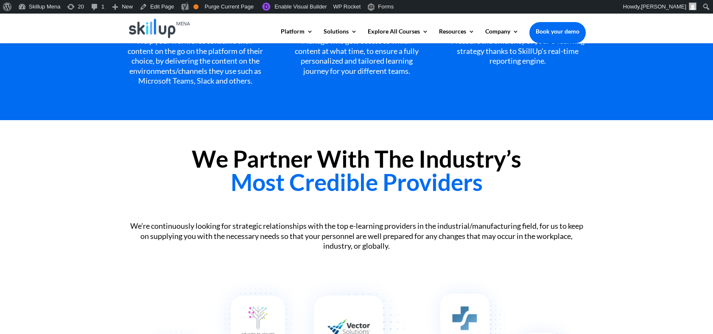
click at [314, 174] on h2 "We Partner With The Industry’s Most Credible Providers" at bounding box center [357, 172] width 458 height 51
click at [240, 169] on h2 "We Partner With The Industry’s Most Credible Providers" at bounding box center [357, 172] width 458 height 51
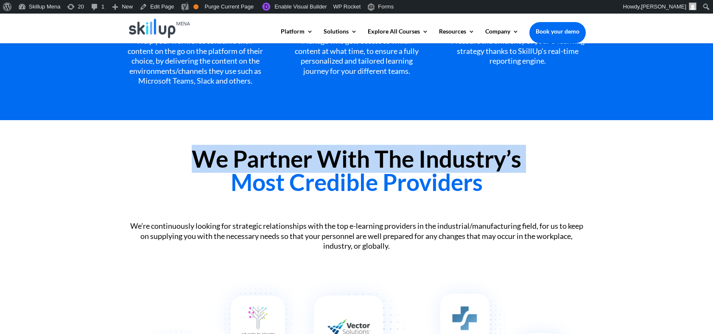
click at [240, 169] on h2 "We Partner With The Industry’s Most Credible Providers" at bounding box center [357, 172] width 458 height 51
copy h2 "We Partner With The Industry’s"
click at [236, 169] on h2 "We Partner With The Industry’s Most Credible Providers" at bounding box center [357, 172] width 458 height 51
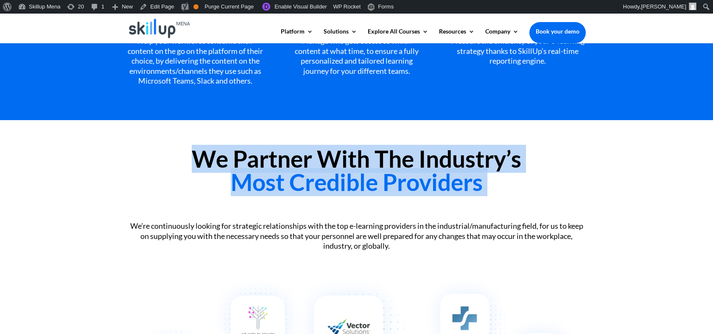
drag, startPoint x: 236, startPoint y: 169, endPoint x: 246, endPoint y: 208, distance: 40.1
click at [246, 208] on div "We Partner With The Industry’s Most Credible Providers" at bounding box center [357, 173] width 458 height 74
copy div "We Partner With The Industry’s Most Credible Providers"
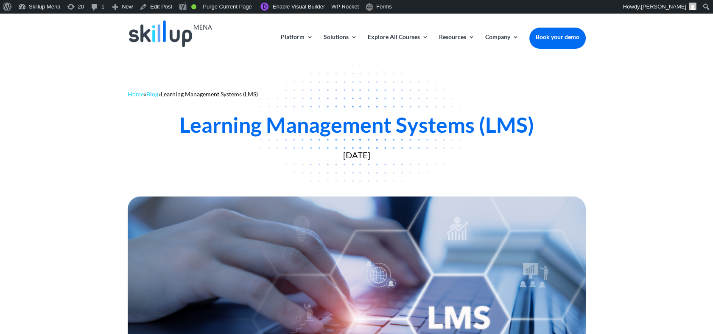
click at [215, 125] on div "Learning Management Systems (LMS)" at bounding box center [357, 124] width 458 height 25
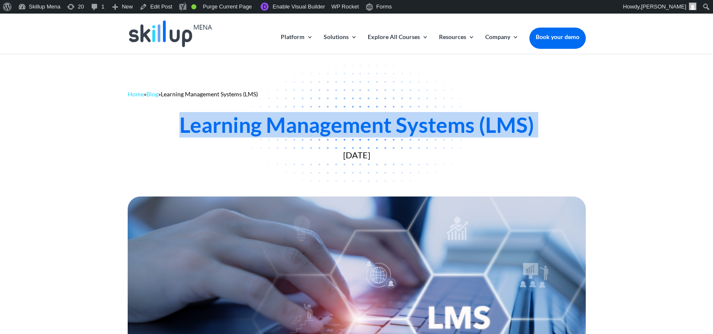
drag, startPoint x: 215, startPoint y: 125, endPoint x: 569, endPoint y: 134, distance: 353.8
click at [569, 134] on div "Learning Management Systems (LMS)" at bounding box center [357, 124] width 458 height 25
copy div "Learning Management Systems (LMS)"
